Goal: Task Accomplishment & Management: Manage account settings

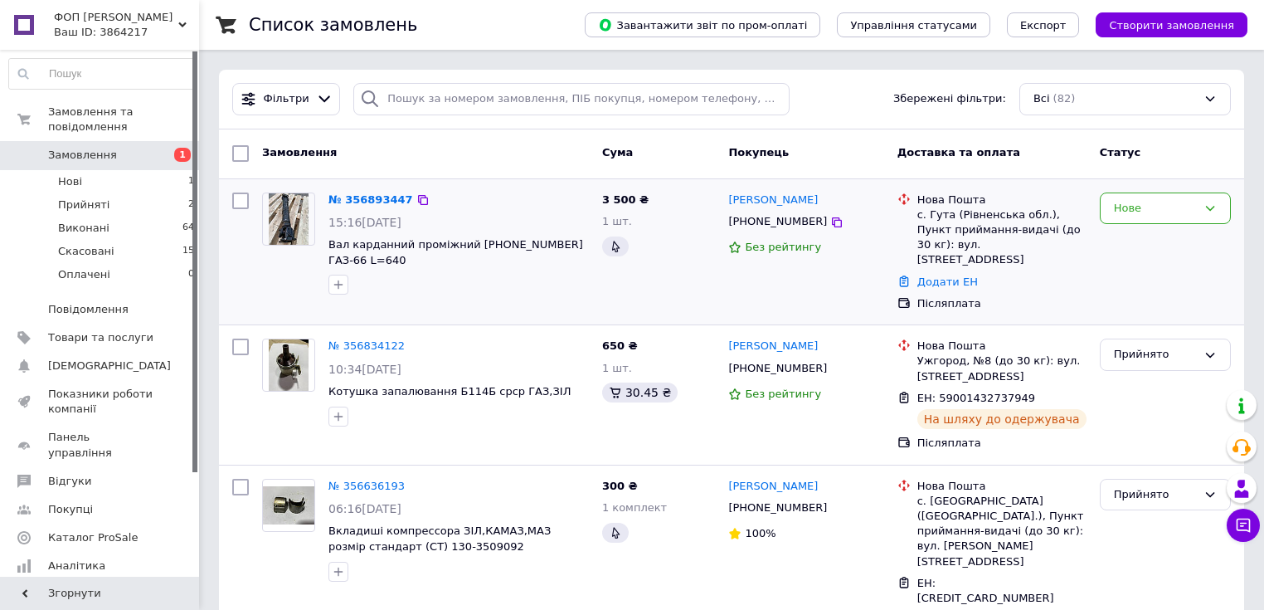
click at [292, 207] on img at bounding box center [288, 218] width 39 height 51
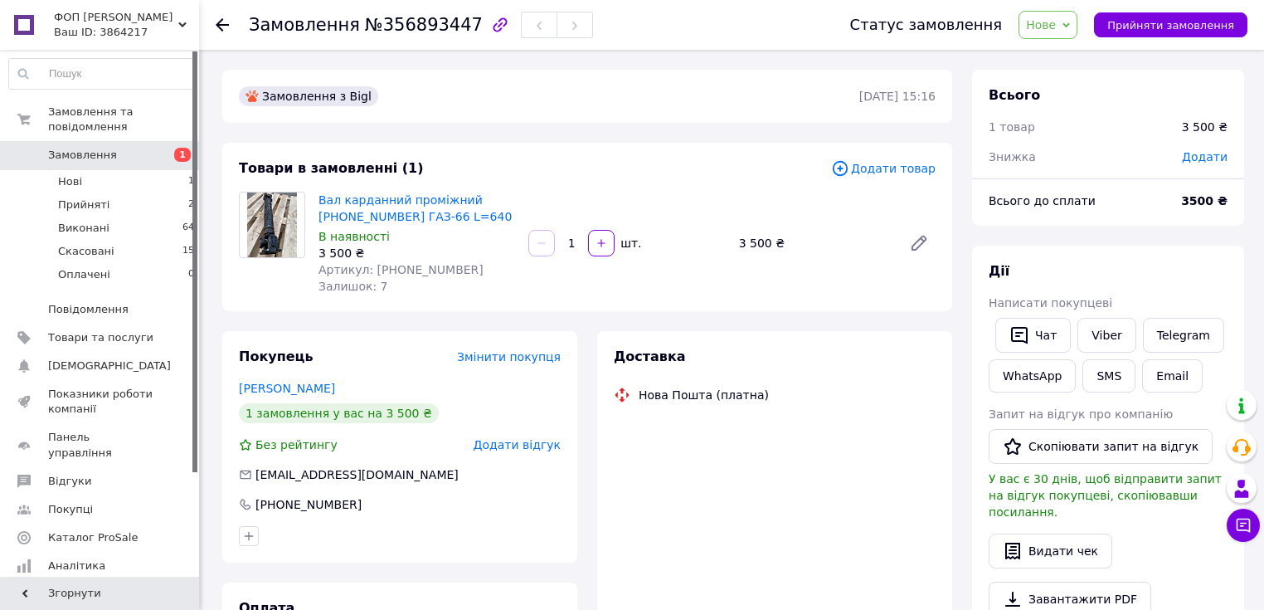
click at [271, 222] on img at bounding box center [272, 224] width 50 height 65
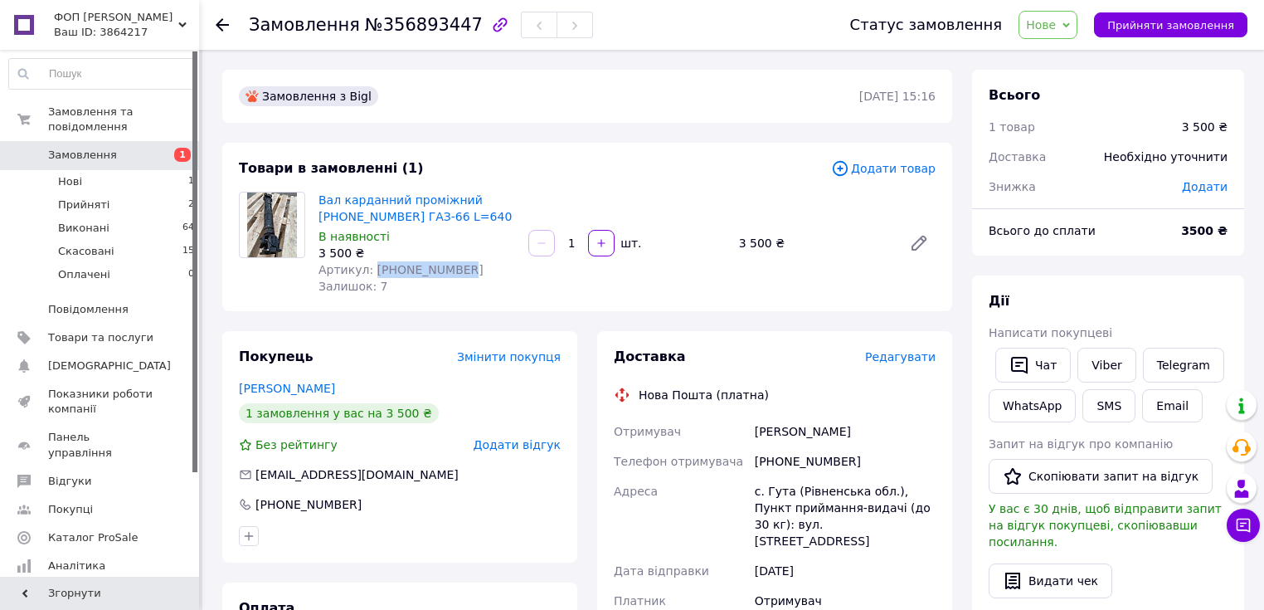
drag, startPoint x: 456, startPoint y: 266, endPoint x: 370, endPoint y: 272, distance: 86.5
click at [370, 272] on div "Артикул: 66-2202010-01" at bounding box center [417, 269] width 197 height 17
copy span "66-2202010-01"
